Goal: Entertainment & Leisure: Consume media (video, audio)

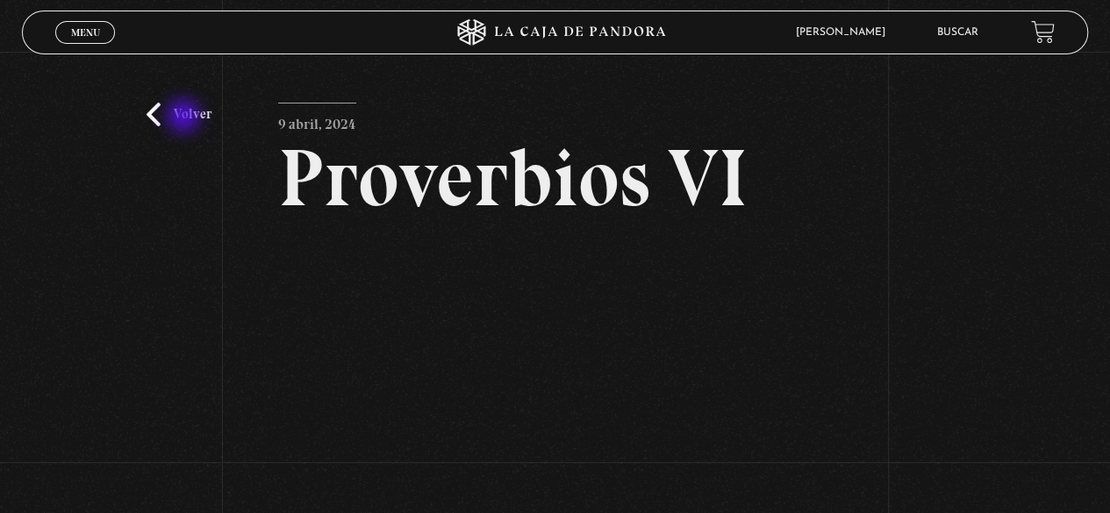
click at [191, 117] on link "Volver" at bounding box center [179, 115] width 65 height 24
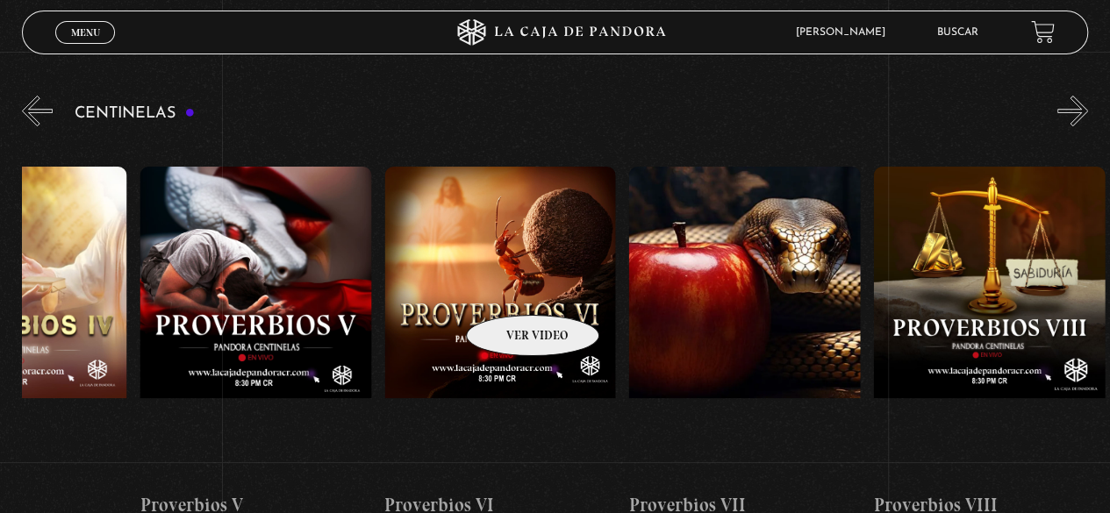
scroll to position [0, 1598]
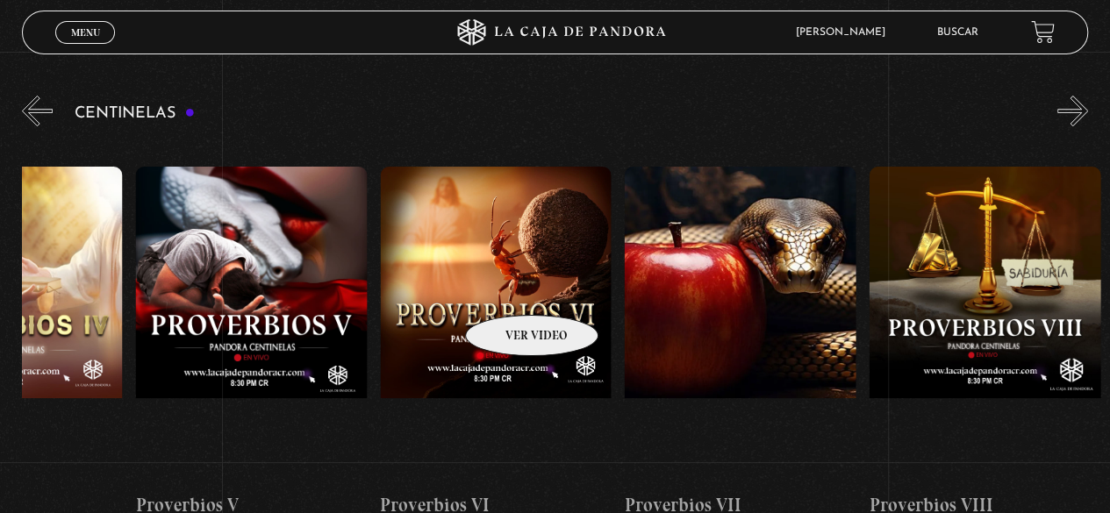
drag, startPoint x: 823, startPoint y: 302, endPoint x: 509, endPoint y: 289, distance: 314.4
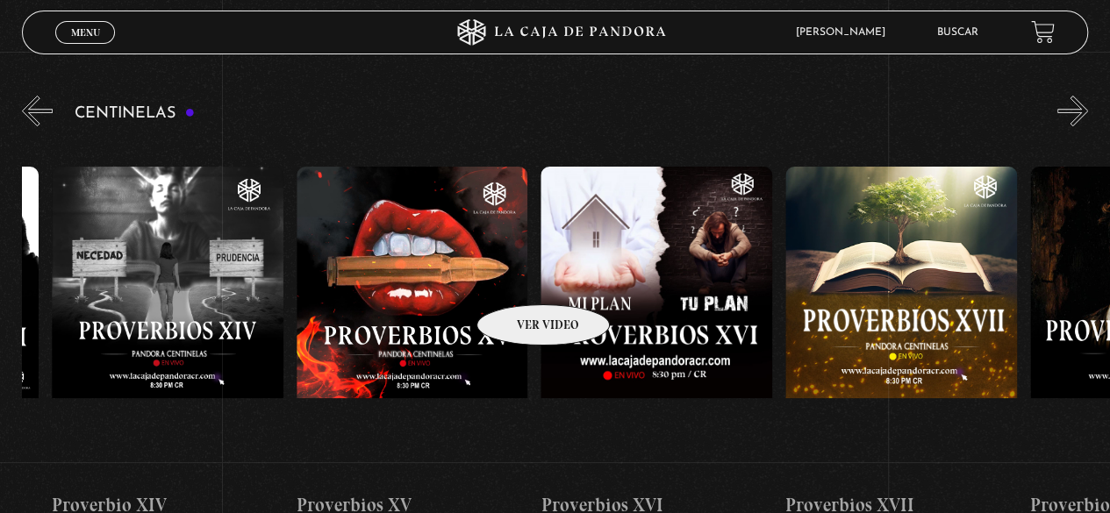
drag, startPoint x: 980, startPoint y: 305, endPoint x: 430, endPoint y: 257, distance: 552.2
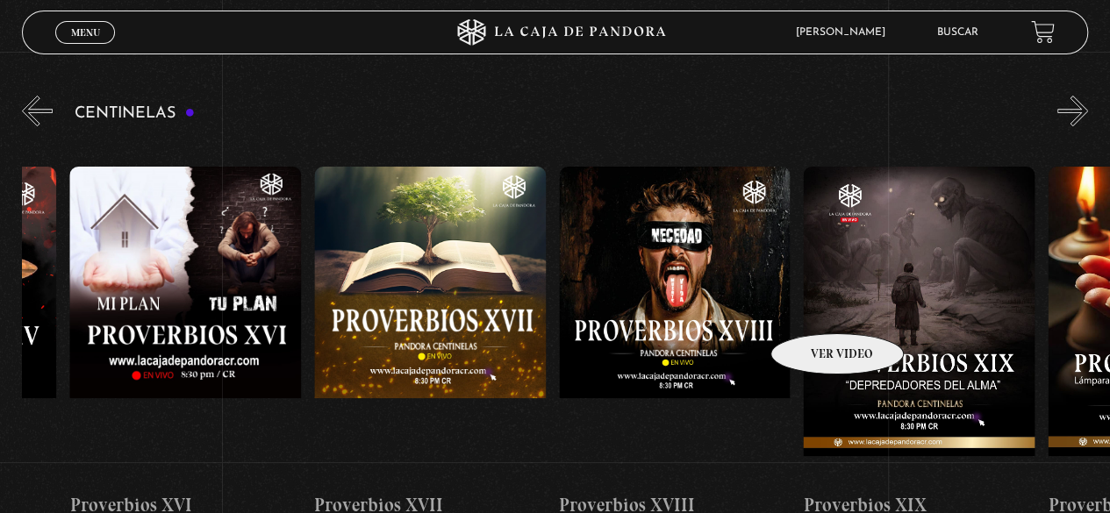
scroll to position [0, 6611]
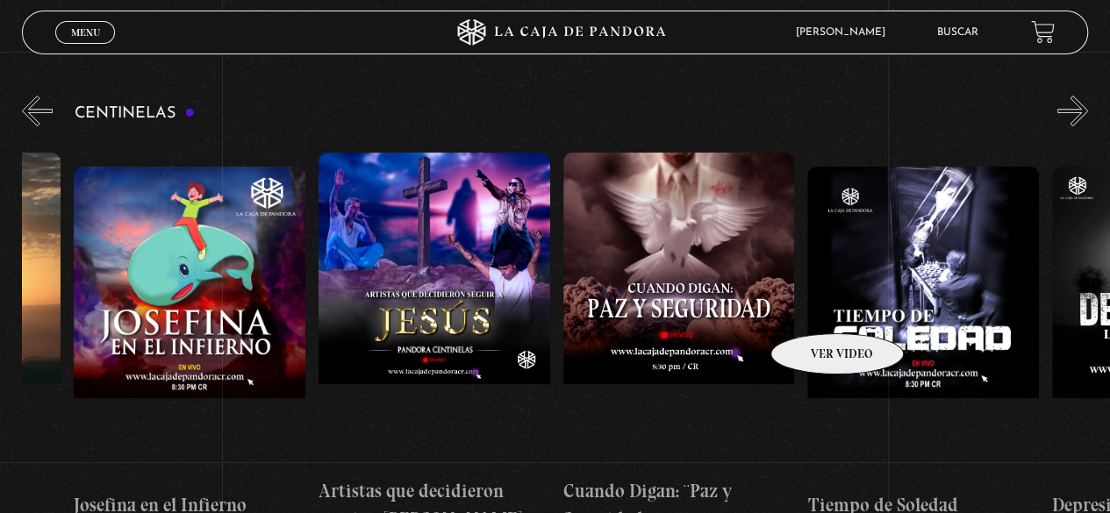
drag, startPoint x: 862, startPoint y: 310, endPoint x: 425, endPoint y: 268, distance: 438.8
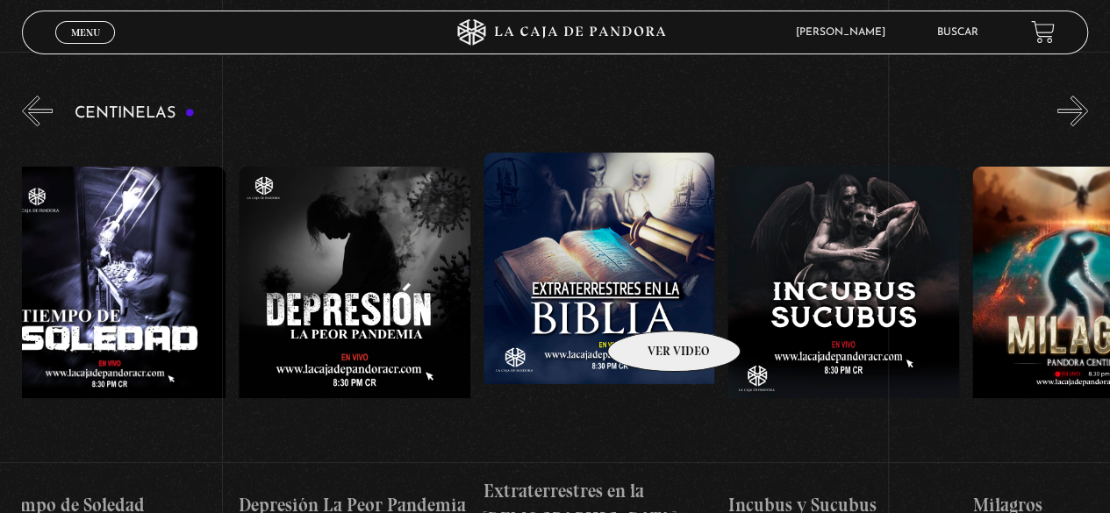
scroll to position [0, 7758]
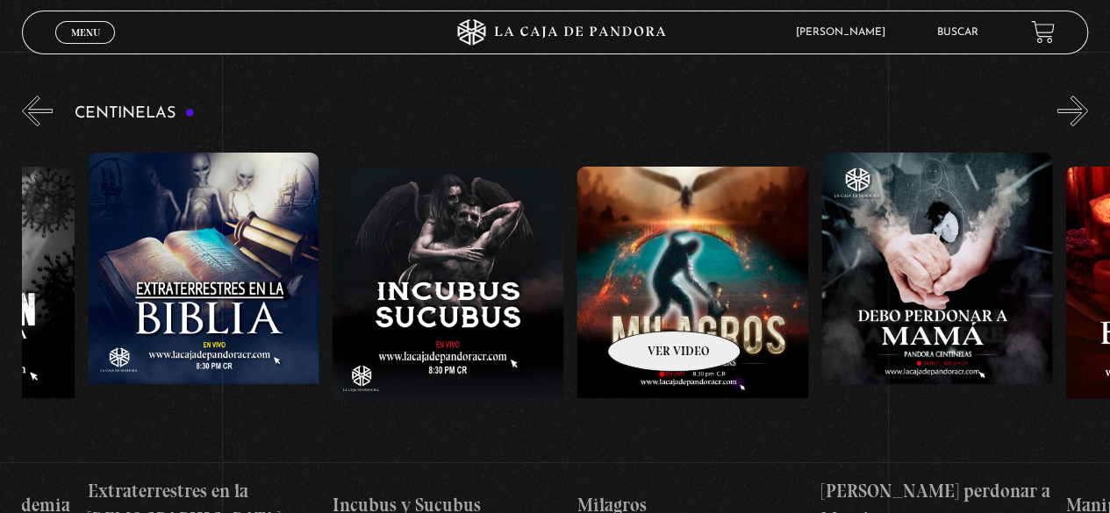
drag, startPoint x: 873, startPoint y: 318, endPoint x: 641, endPoint y: 301, distance: 232.2
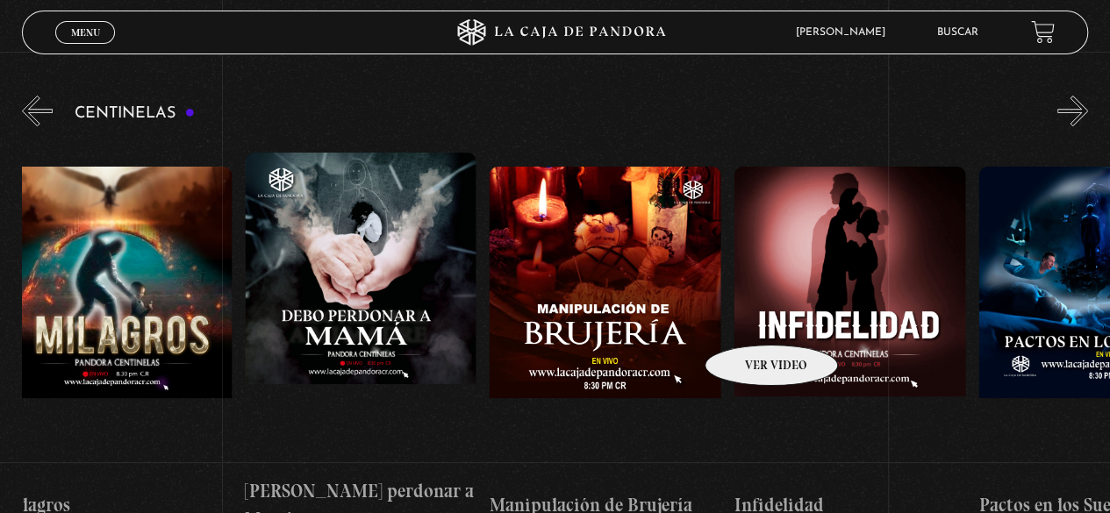
scroll to position [0, 8591]
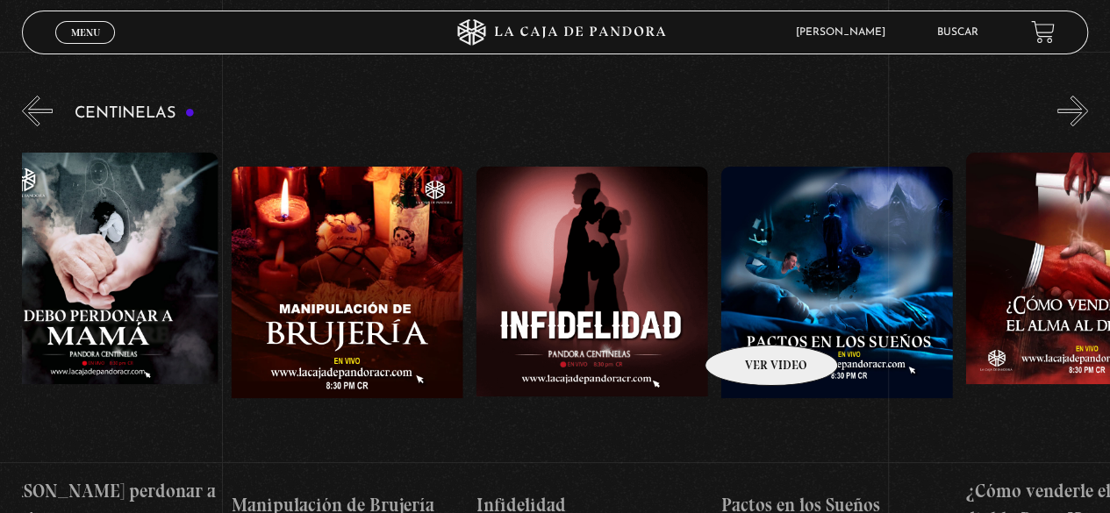
drag, startPoint x: 904, startPoint y: 323, endPoint x: 741, endPoint y: 319, distance: 162.3
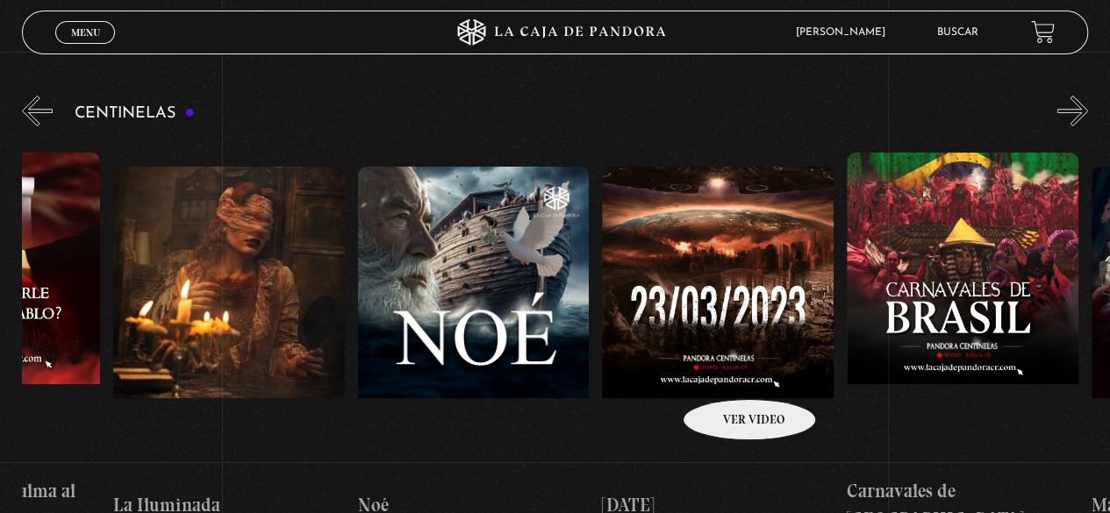
scroll to position [0, 9937]
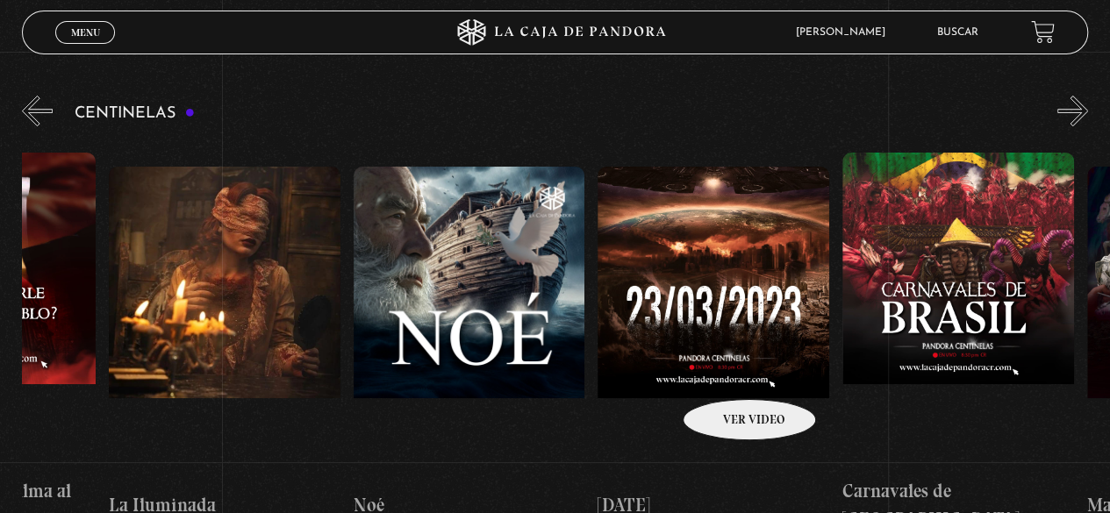
drag, startPoint x: 991, startPoint y: 378, endPoint x: 726, endPoint y: 371, distance: 265.0
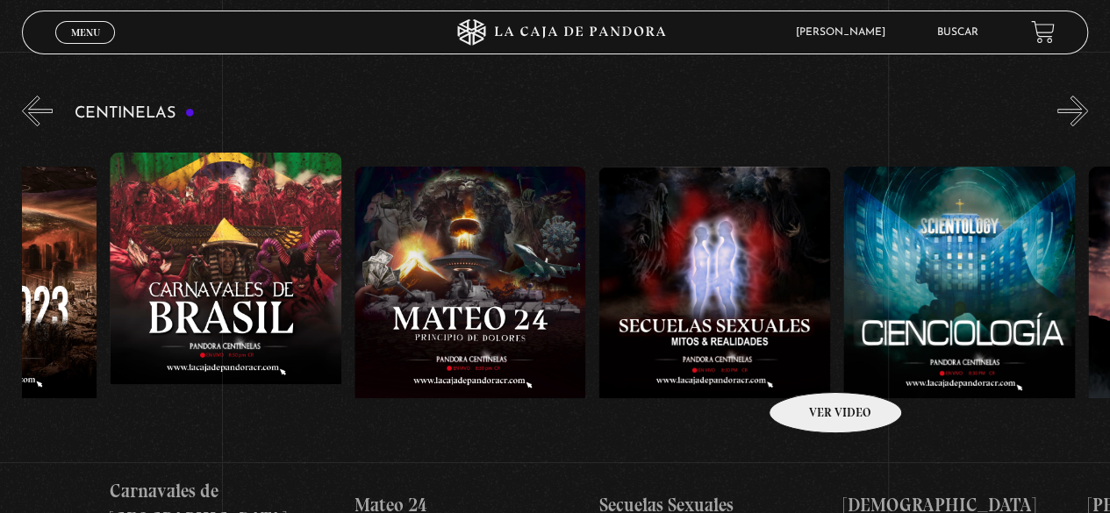
drag, startPoint x: 958, startPoint y: 362, endPoint x: 811, endPoint y: 366, distance: 147.4
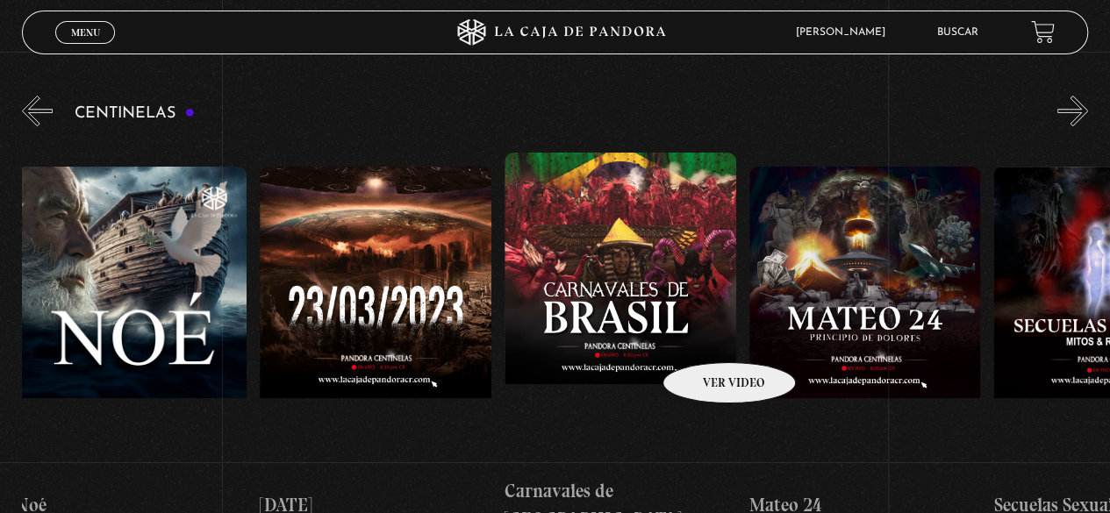
scroll to position [0, 10263]
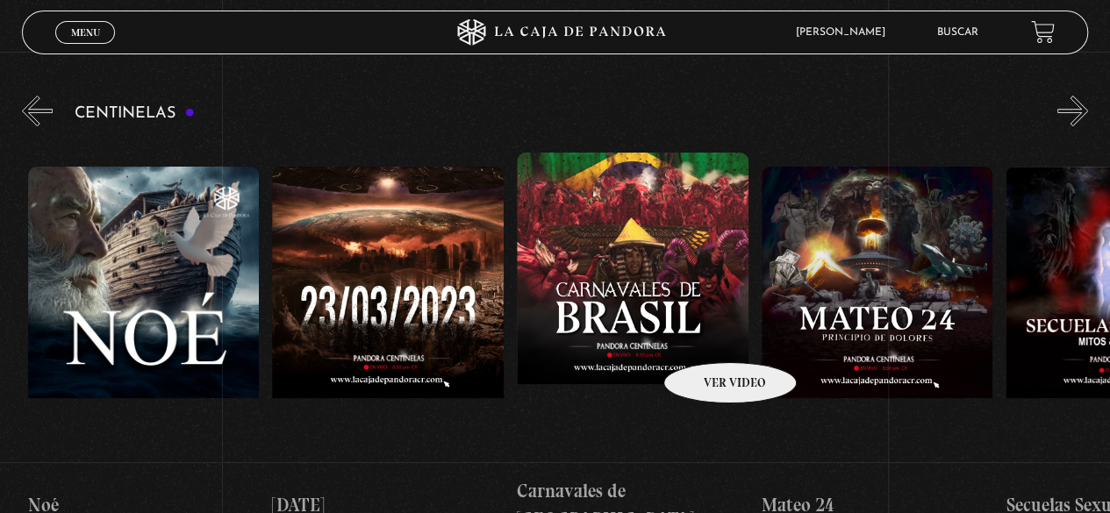
drag, startPoint x: 623, startPoint y: 334, endPoint x: 707, endPoint y: 336, distance: 84.2
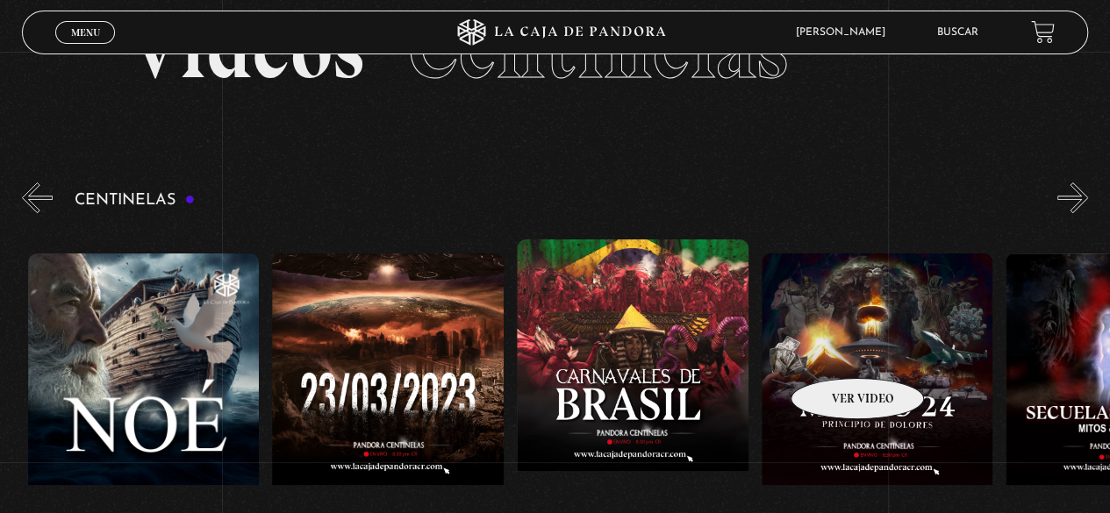
scroll to position [87, 0]
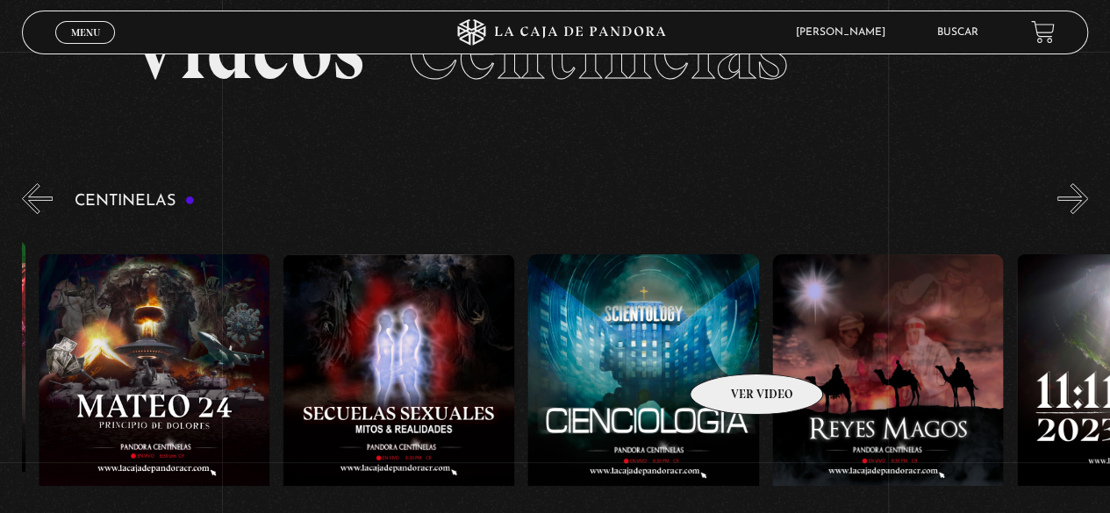
drag, startPoint x: 833, startPoint y: 353, endPoint x: 694, endPoint y: 345, distance: 138.8
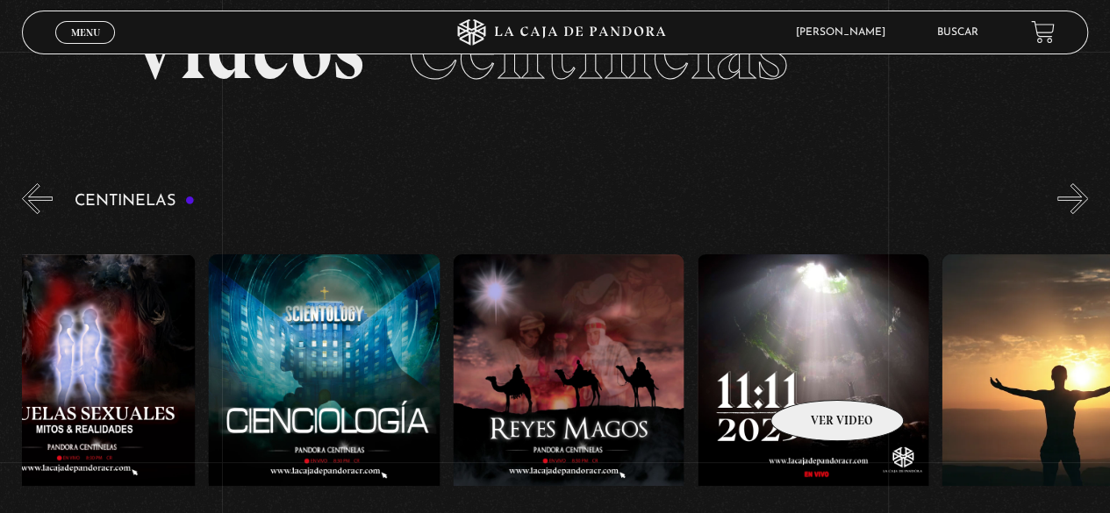
drag, startPoint x: 869, startPoint y: 376, endPoint x: 814, endPoint y: 374, distance: 54.5
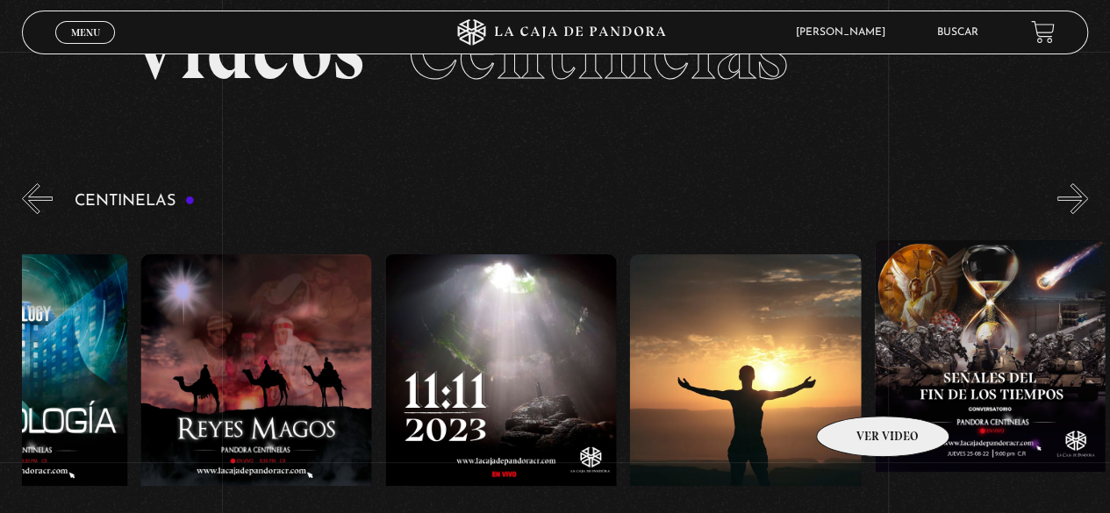
scroll to position [0, 11666]
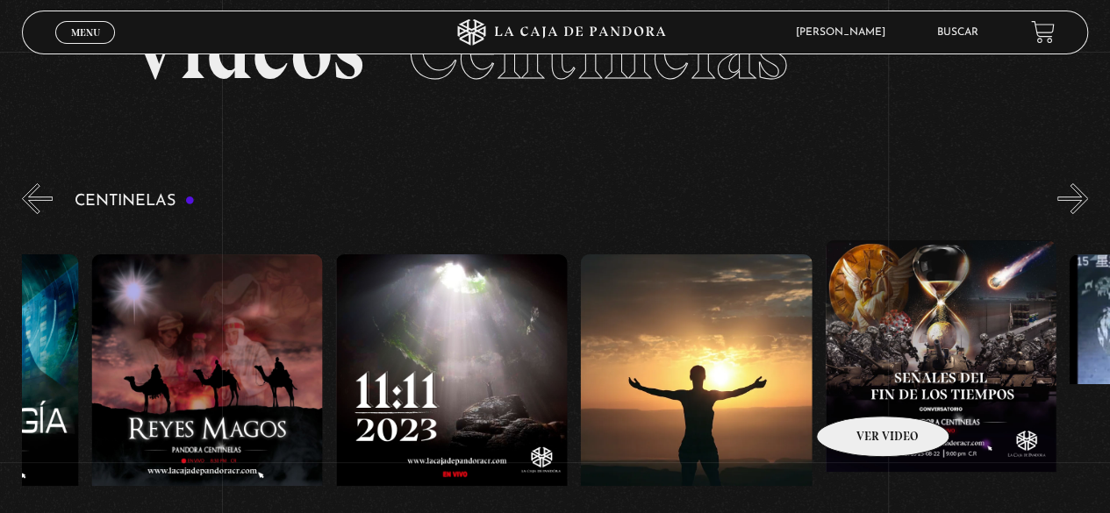
drag, startPoint x: 932, startPoint y: 390, endPoint x: 860, endPoint y: 390, distance: 71.9
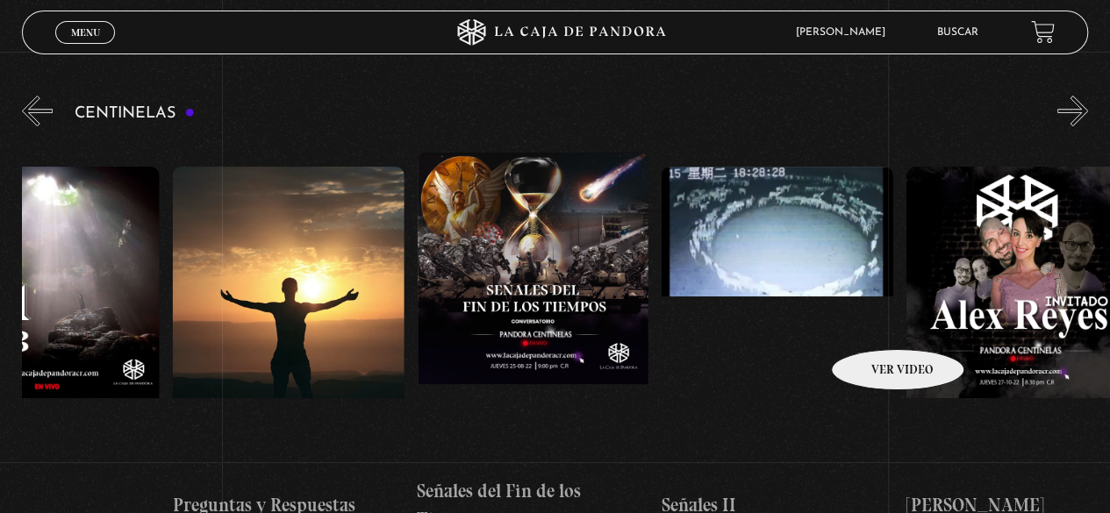
scroll to position [0, 12117]
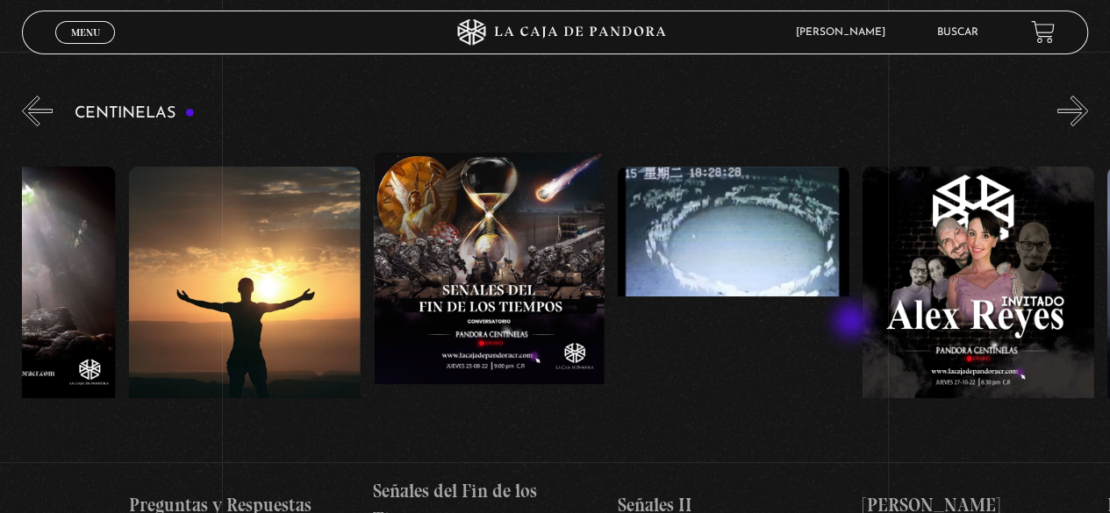
drag, startPoint x: 942, startPoint y: 309, endPoint x: 853, endPoint y: 323, distance: 90.6
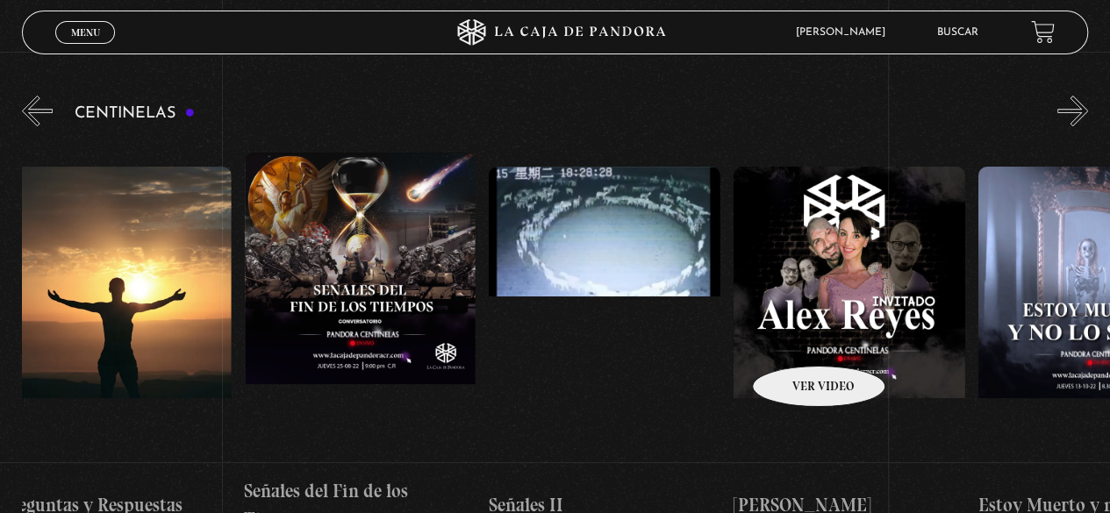
drag, startPoint x: 821, startPoint y: 336, endPoint x: 796, endPoint y: 340, distance: 25.7
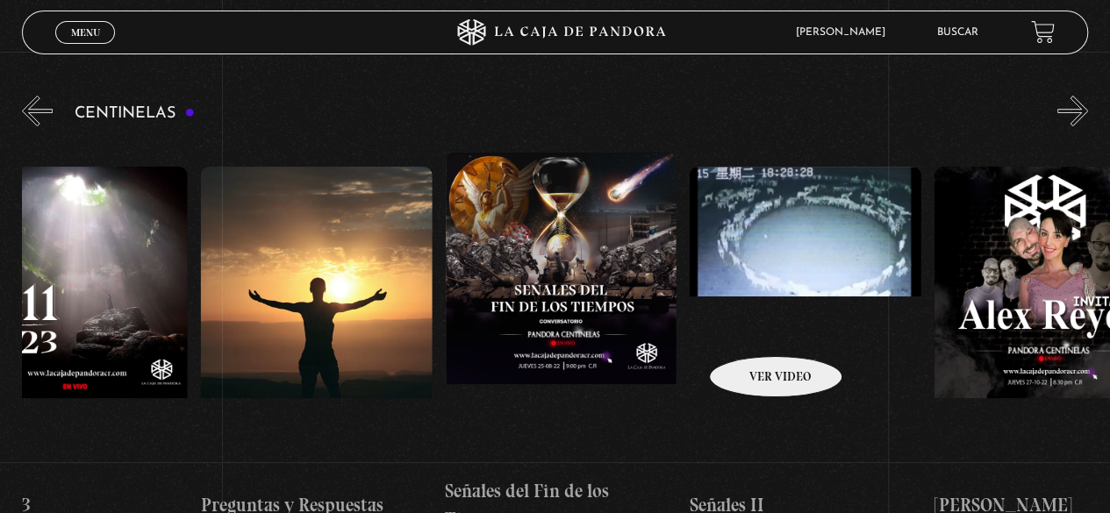
scroll to position [0, 12015]
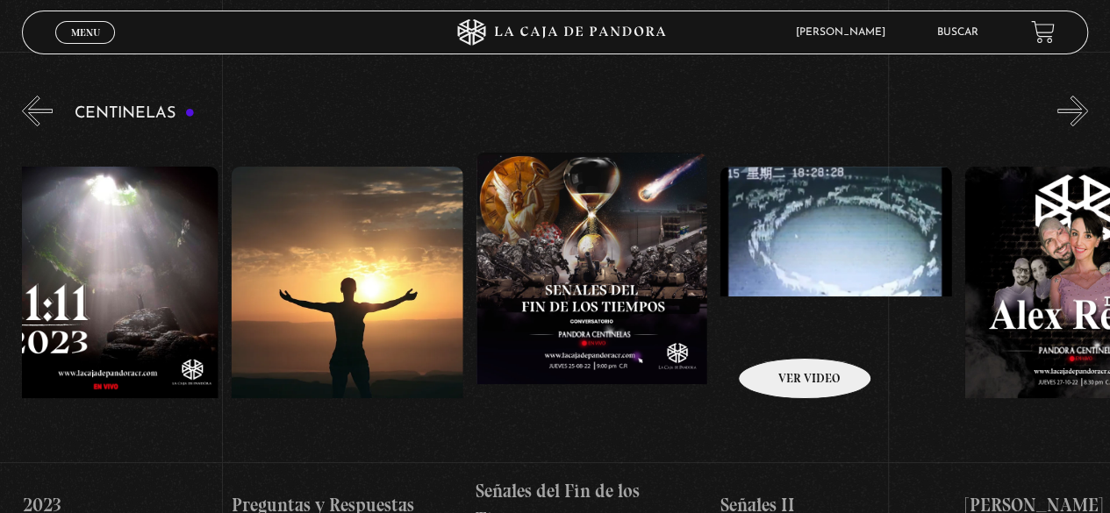
drag, startPoint x: 735, startPoint y: 328, endPoint x: 782, endPoint y: 325, distance: 46.6
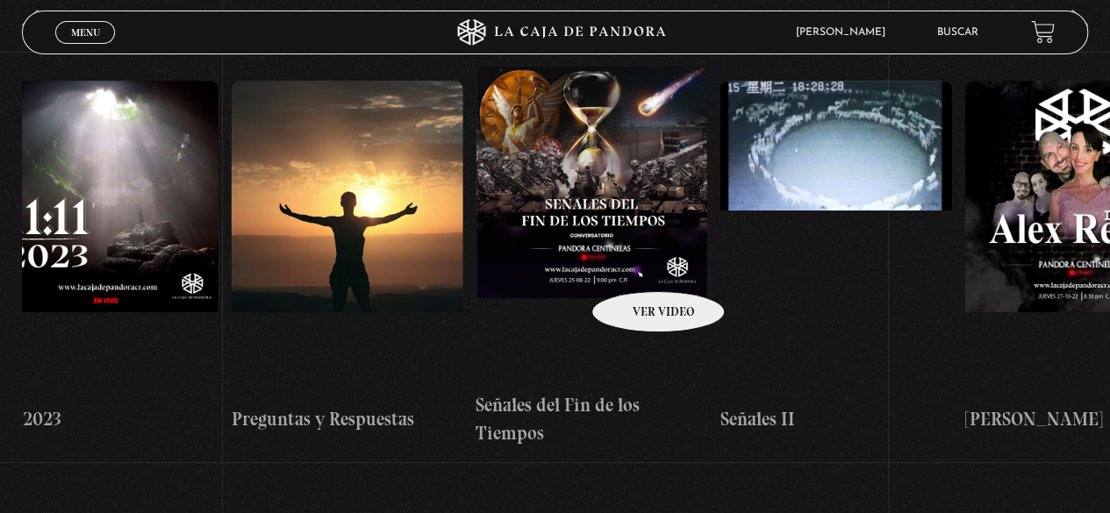
scroll to position [261, 0]
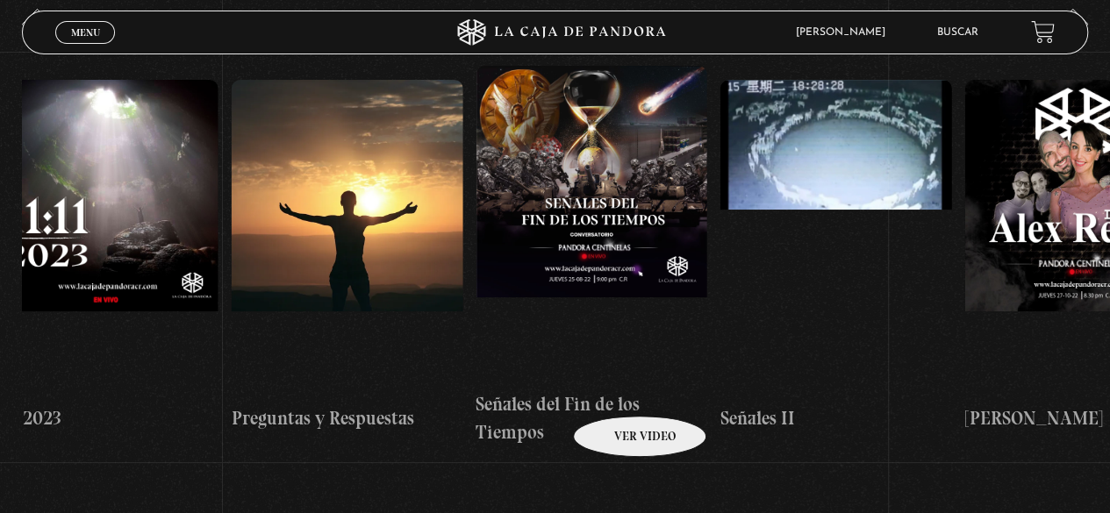
click at [617, 390] on h4 "Señales del Fin de los Tiempos" at bounding box center [592, 417] width 232 height 55
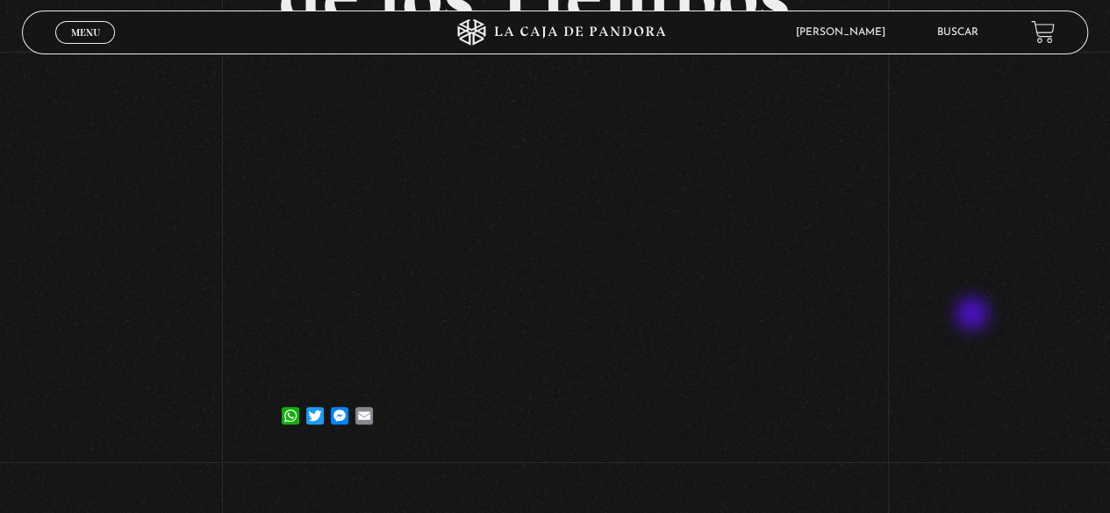
scroll to position [261, 0]
